Goal: Navigation & Orientation: Find specific page/section

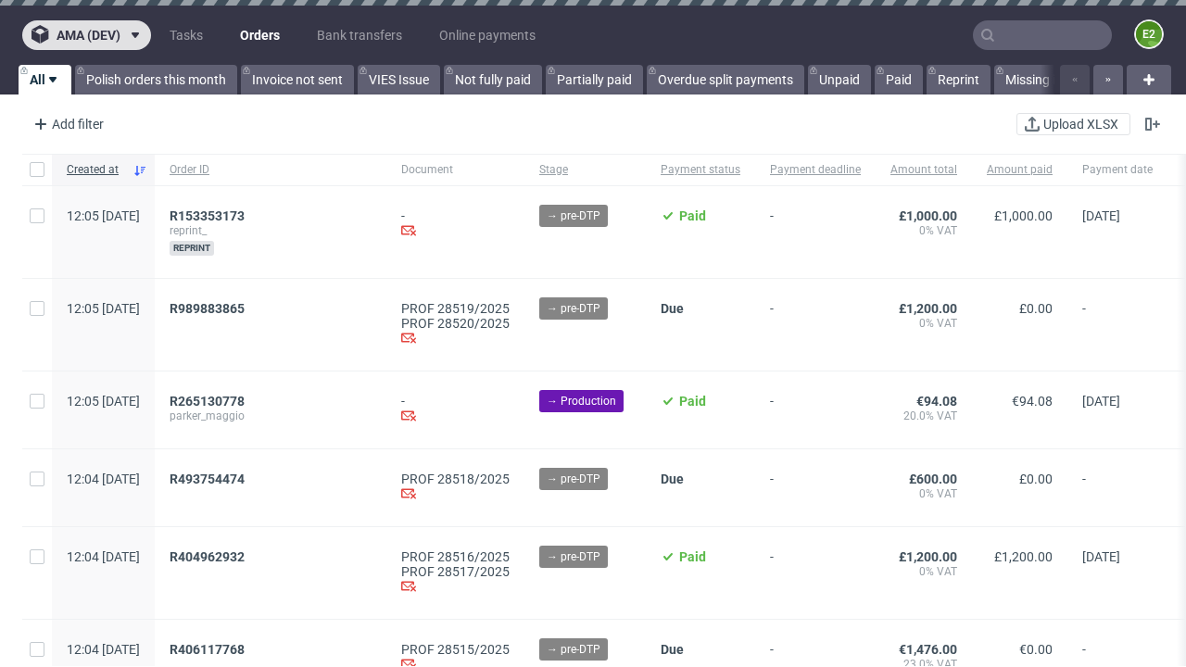
click at [86, 35] on span "ama (dev)" at bounding box center [89, 35] width 64 height 13
